Goal: Transaction & Acquisition: Purchase product/service

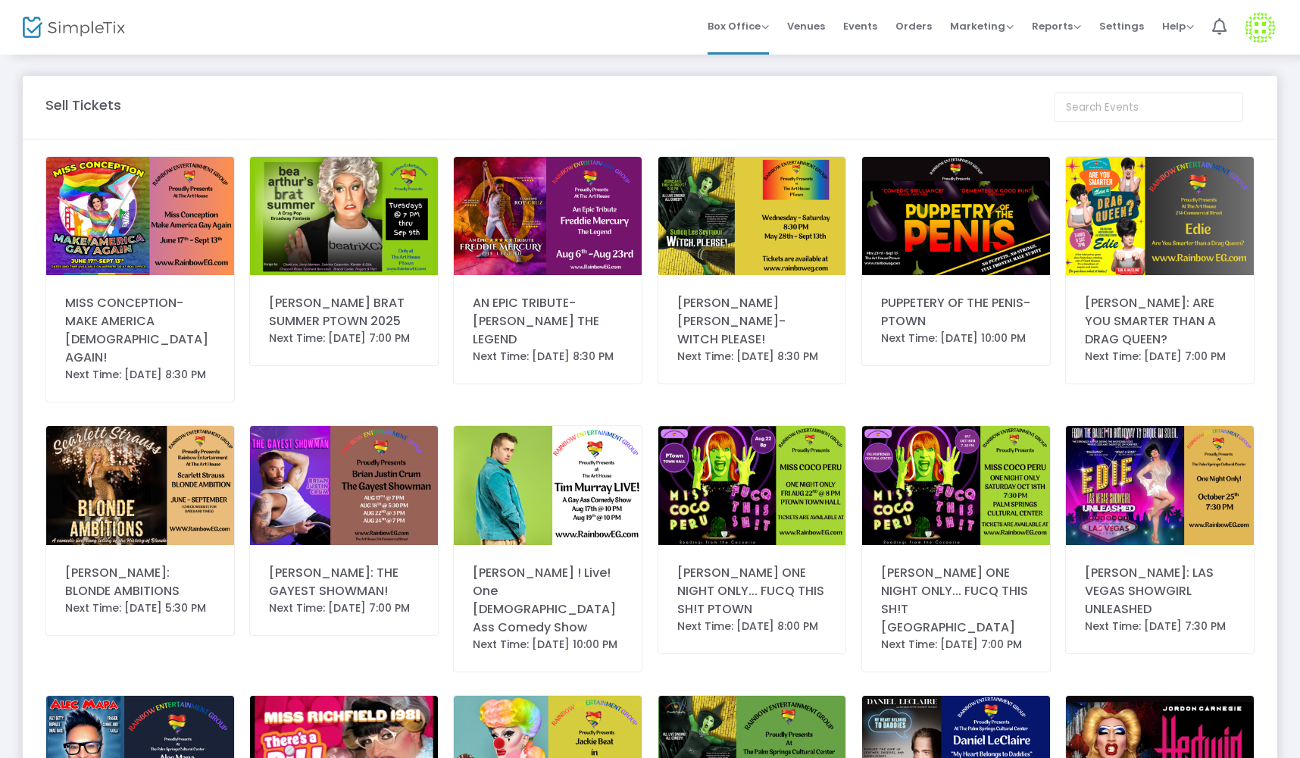
click at [768, 490] on img at bounding box center [752, 485] width 188 height 118
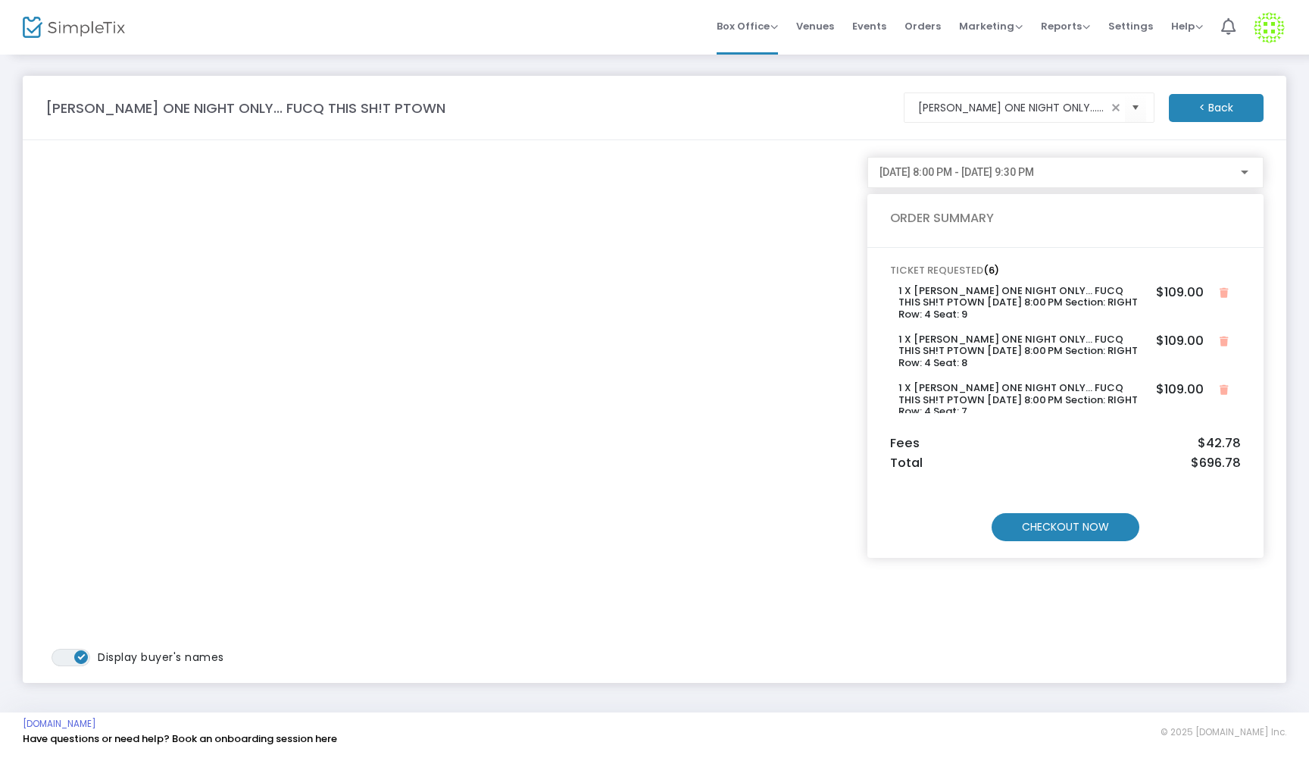
click at [1103, 532] on m-button "CHECKOUT NOW" at bounding box center [1066, 527] width 148 height 28
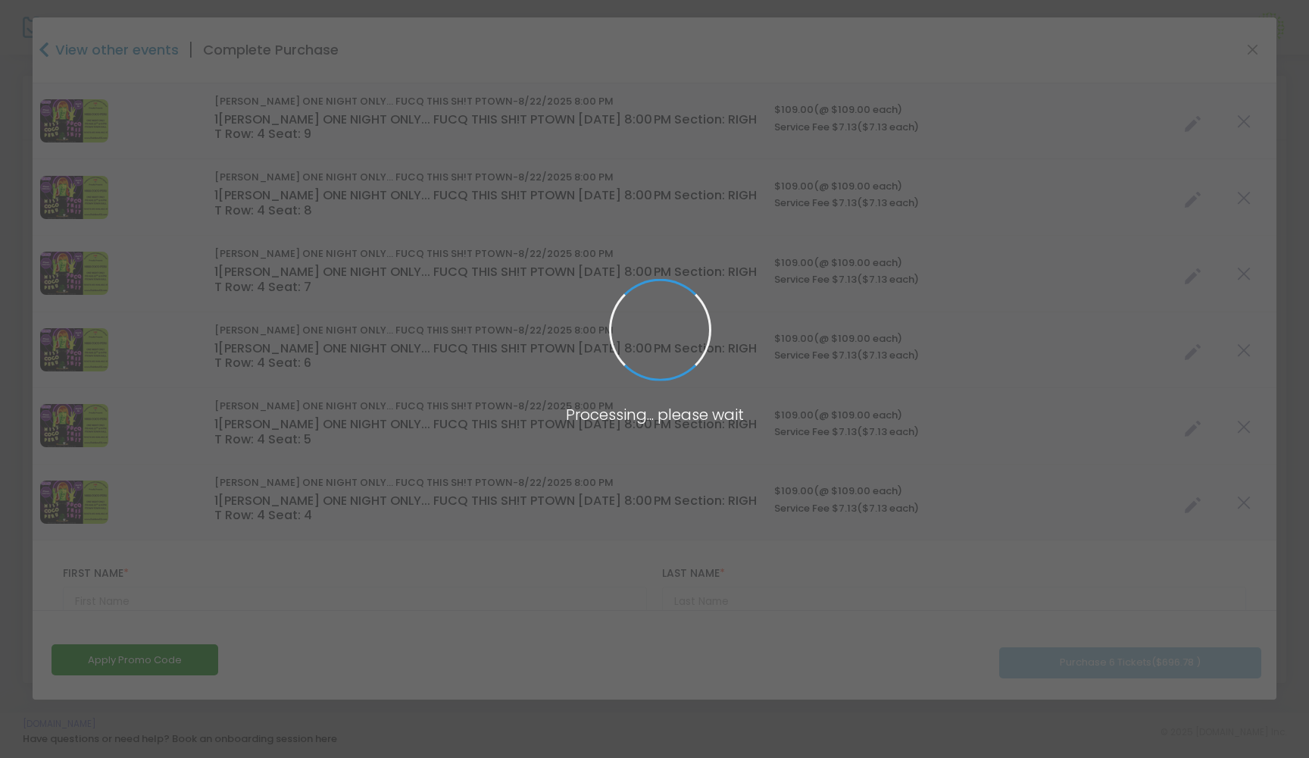
type input "United States"
type input "California"
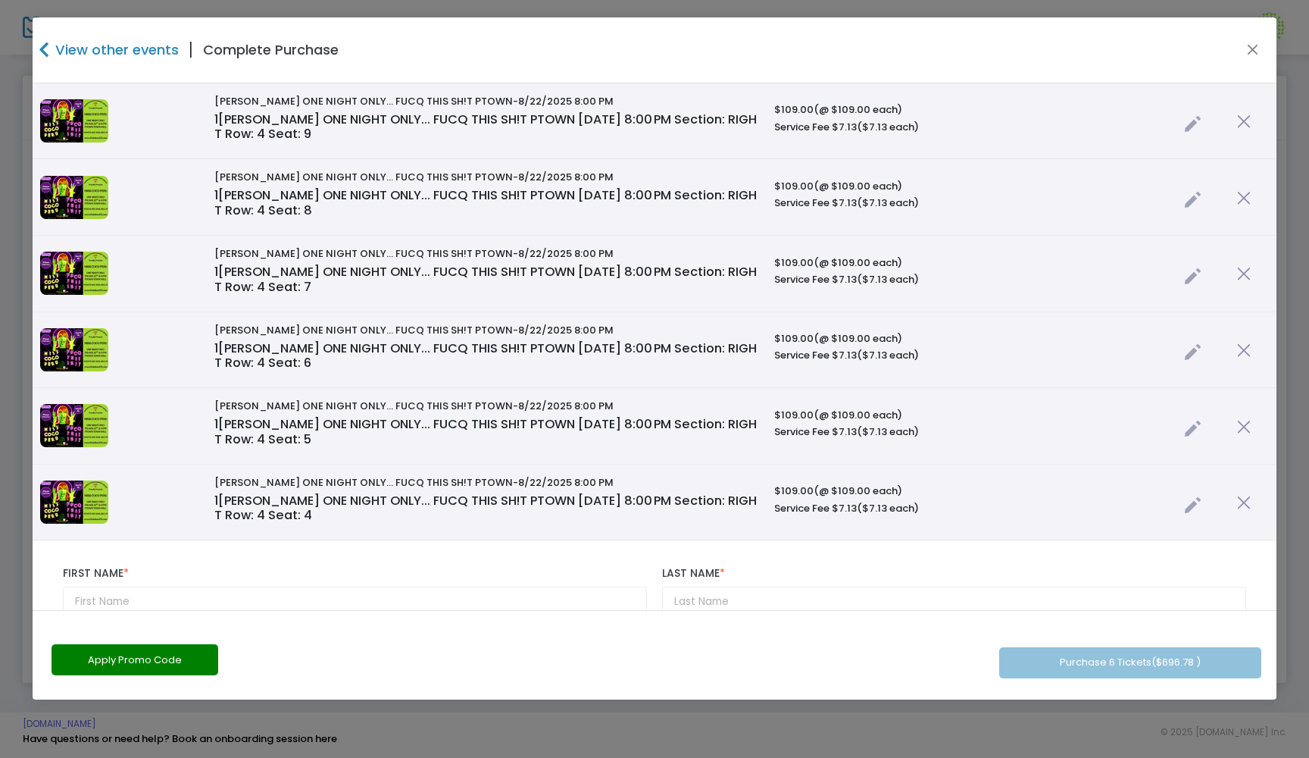
scroll to position [128, 0]
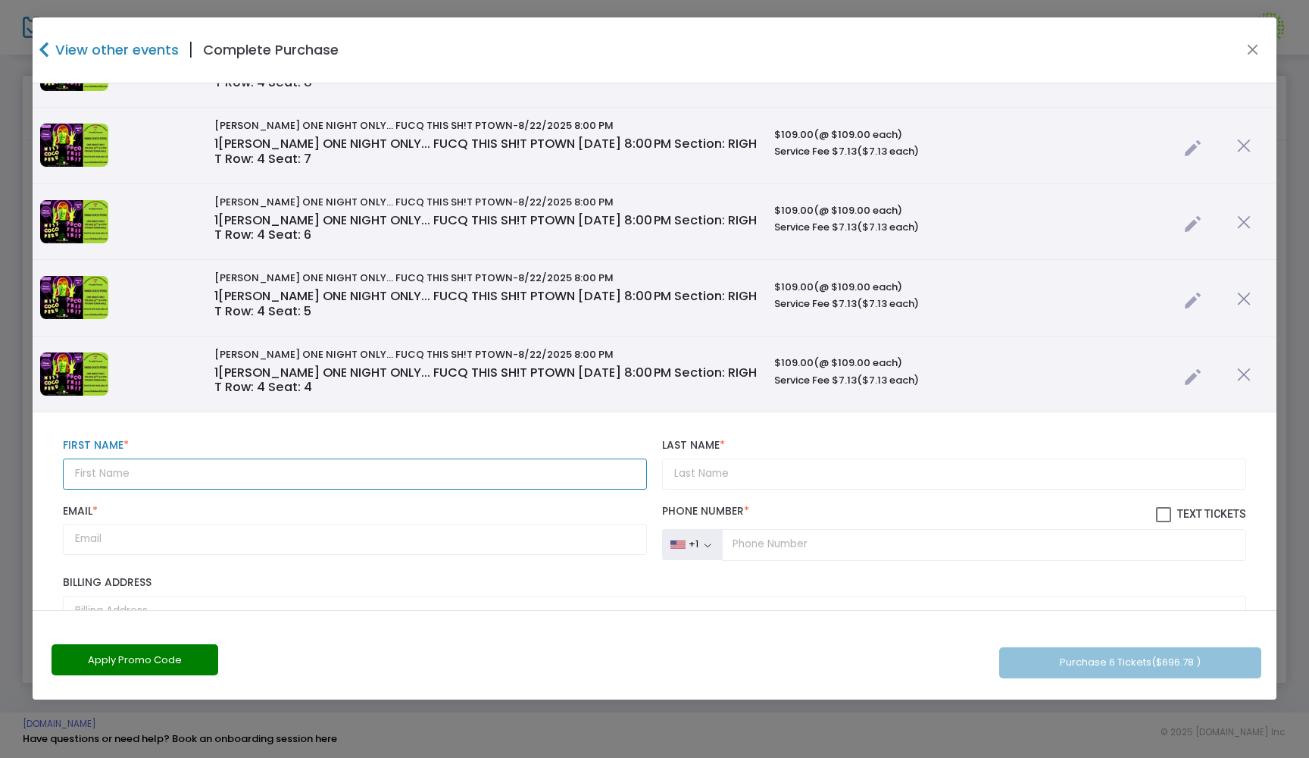
click at [99, 468] on input "text" at bounding box center [355, 473] width 584 height 31
type input "[PERSON_NAME]"
type input "MERABI"
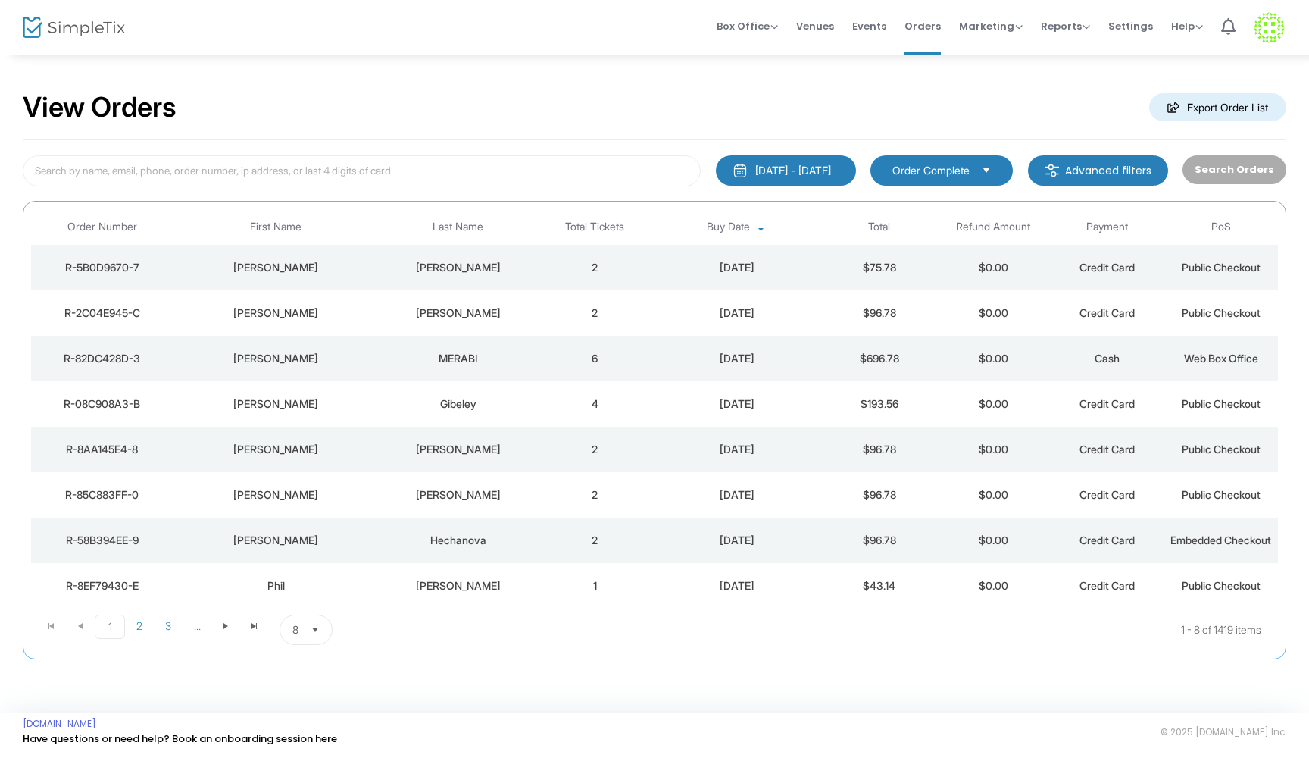
click at [568, 318] on td "2" at bounding box center [595, 312] width 114 height 45
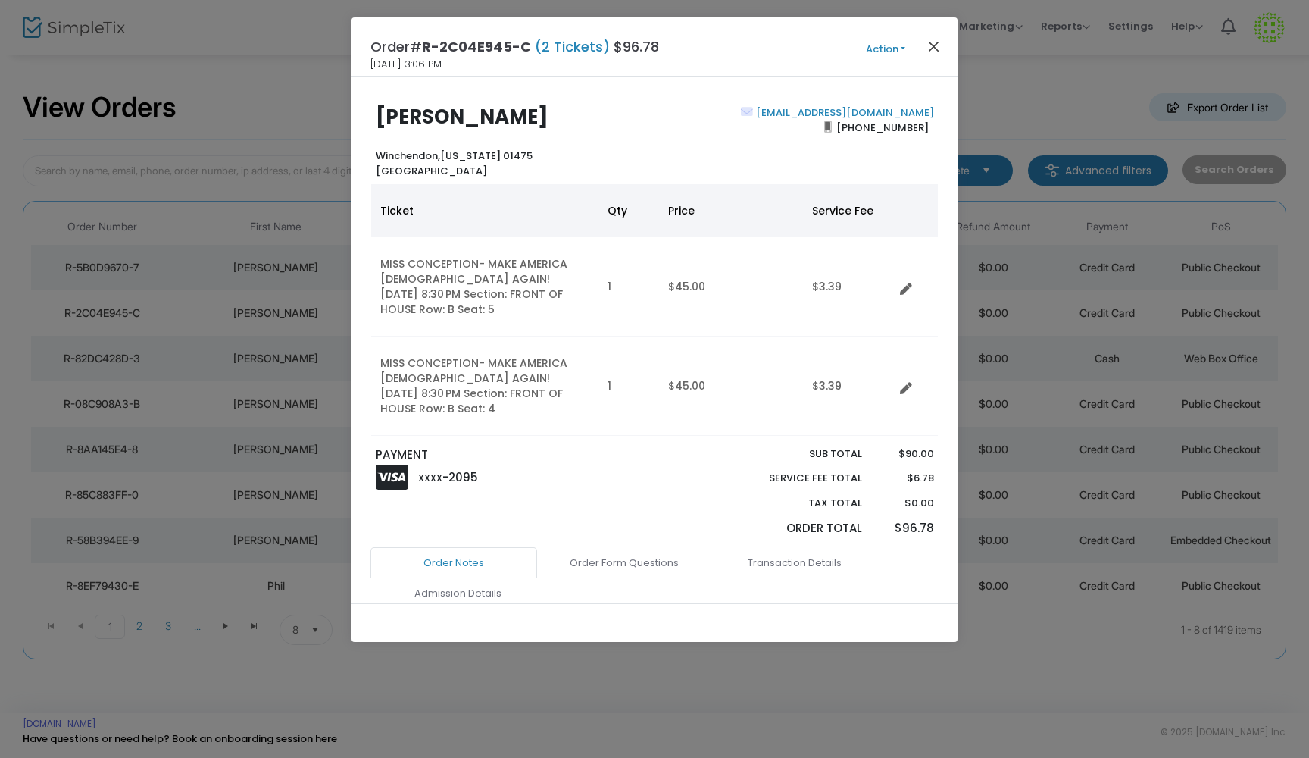
click at [932, 42] on button "Close" at bounding box center [934, 46] width 20 height 20
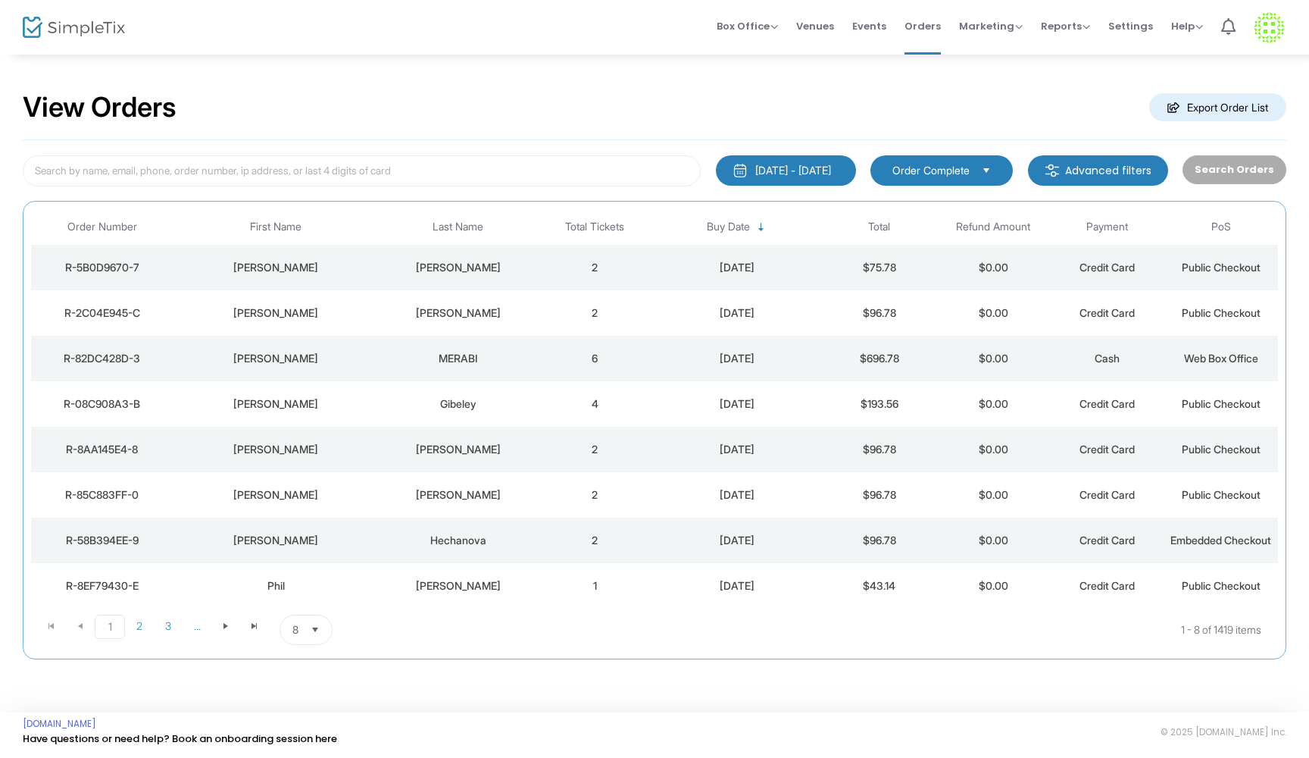
click at [548, 267] on td "2" at bounding box center [595, 267] width 114 height 45
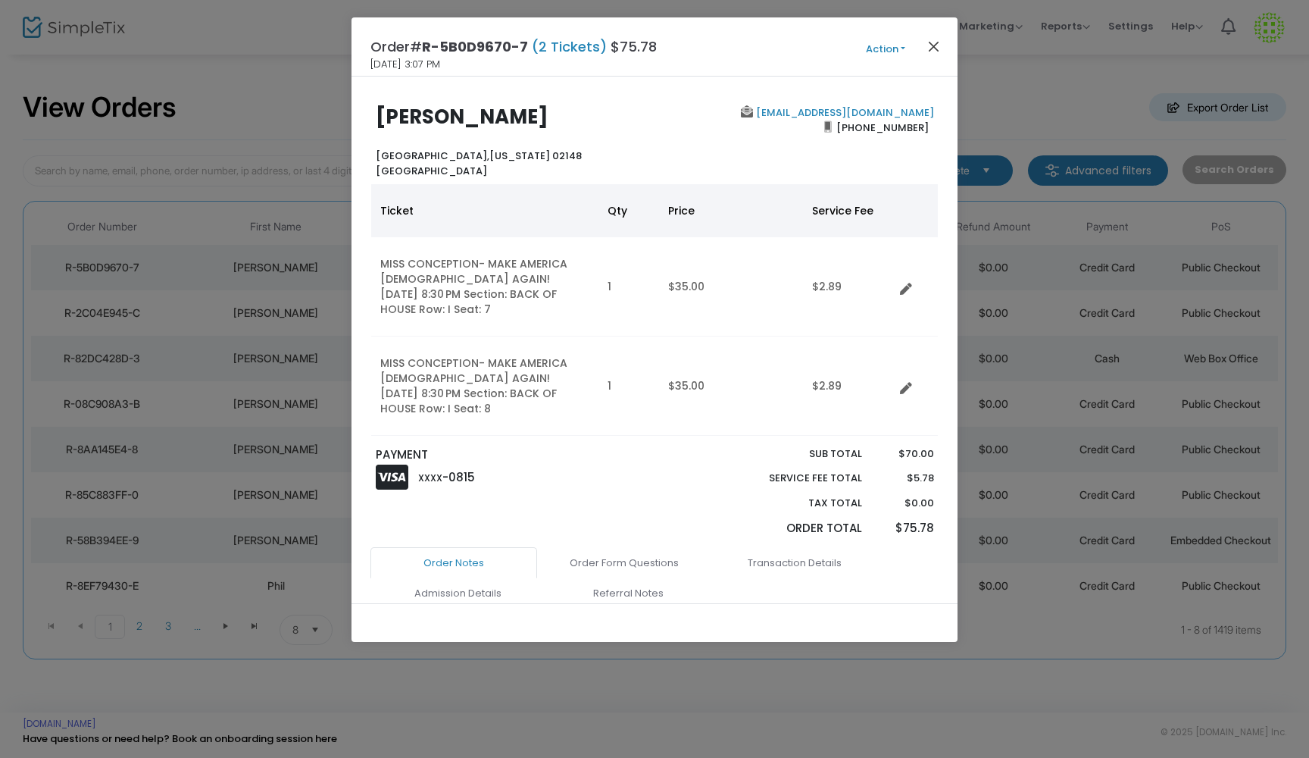
click at [933, 45] on button "Close" at bounding box center [934, 46] width 20 height 20
